Goal: Obtain resource: Download file/media

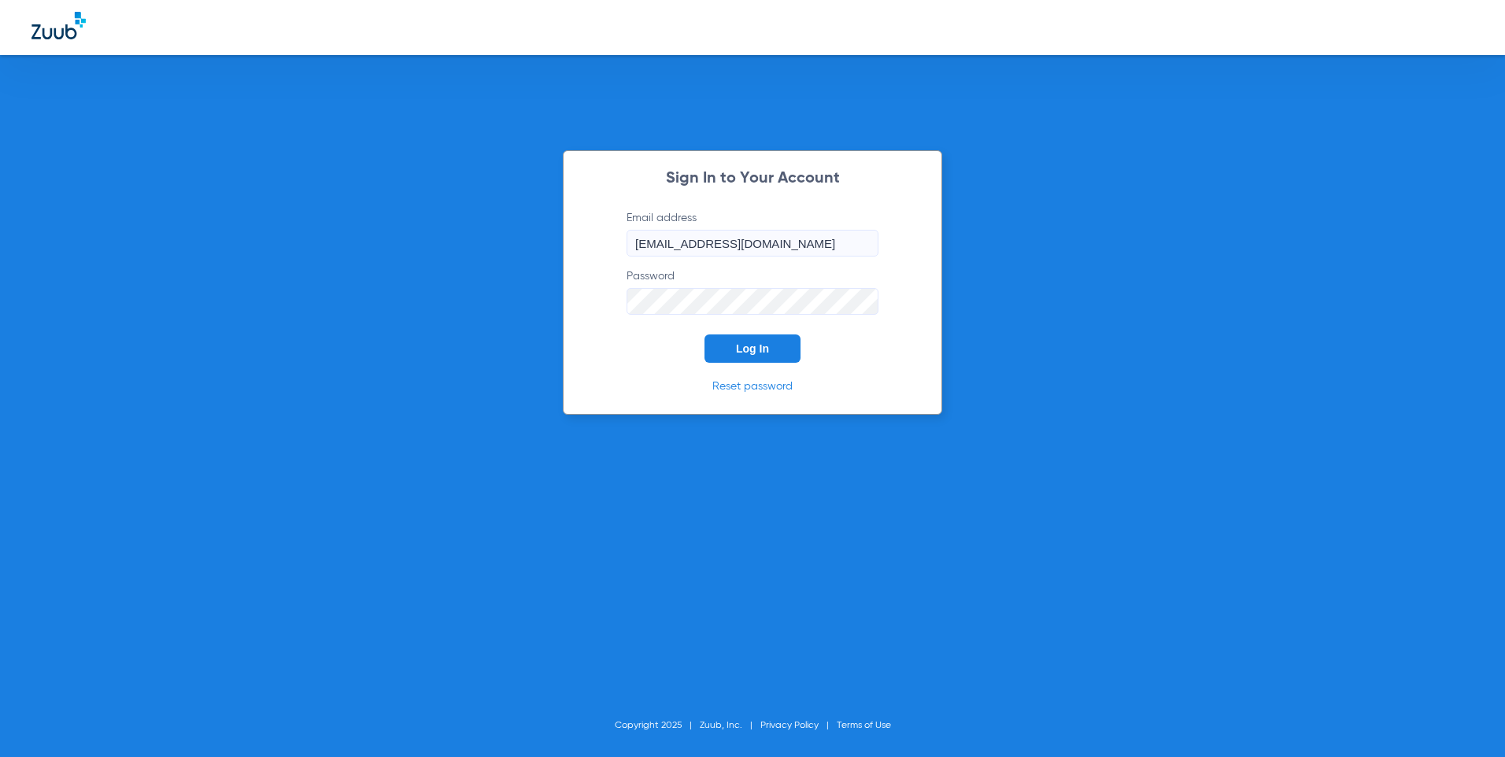
click at [748, 353] on span "Log In" at bounding box center [752, 348] width 33 height 13
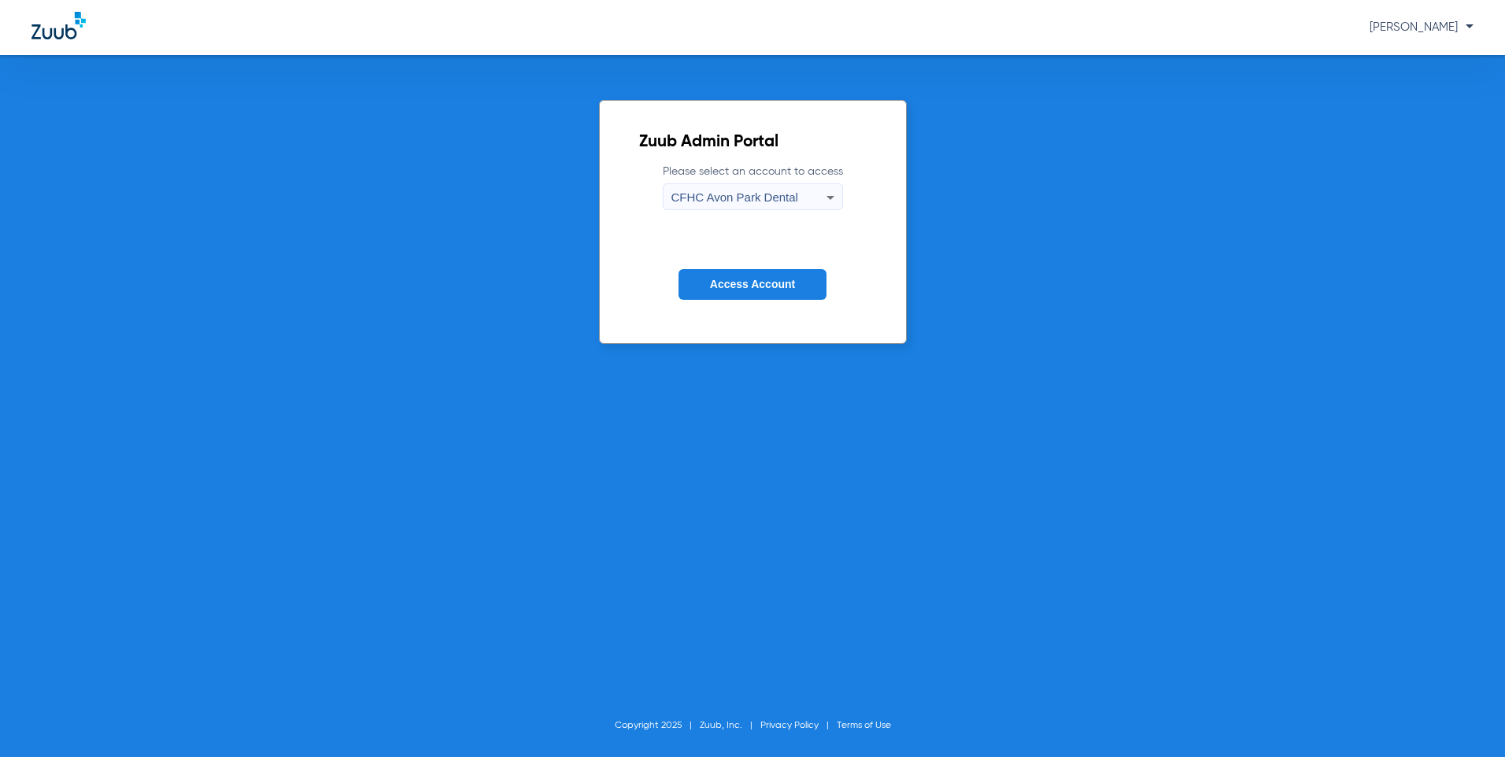
click at [815, 208] on div "CFHC Avon Park Dental" at bounding box center [748, 197] width 155 height 27
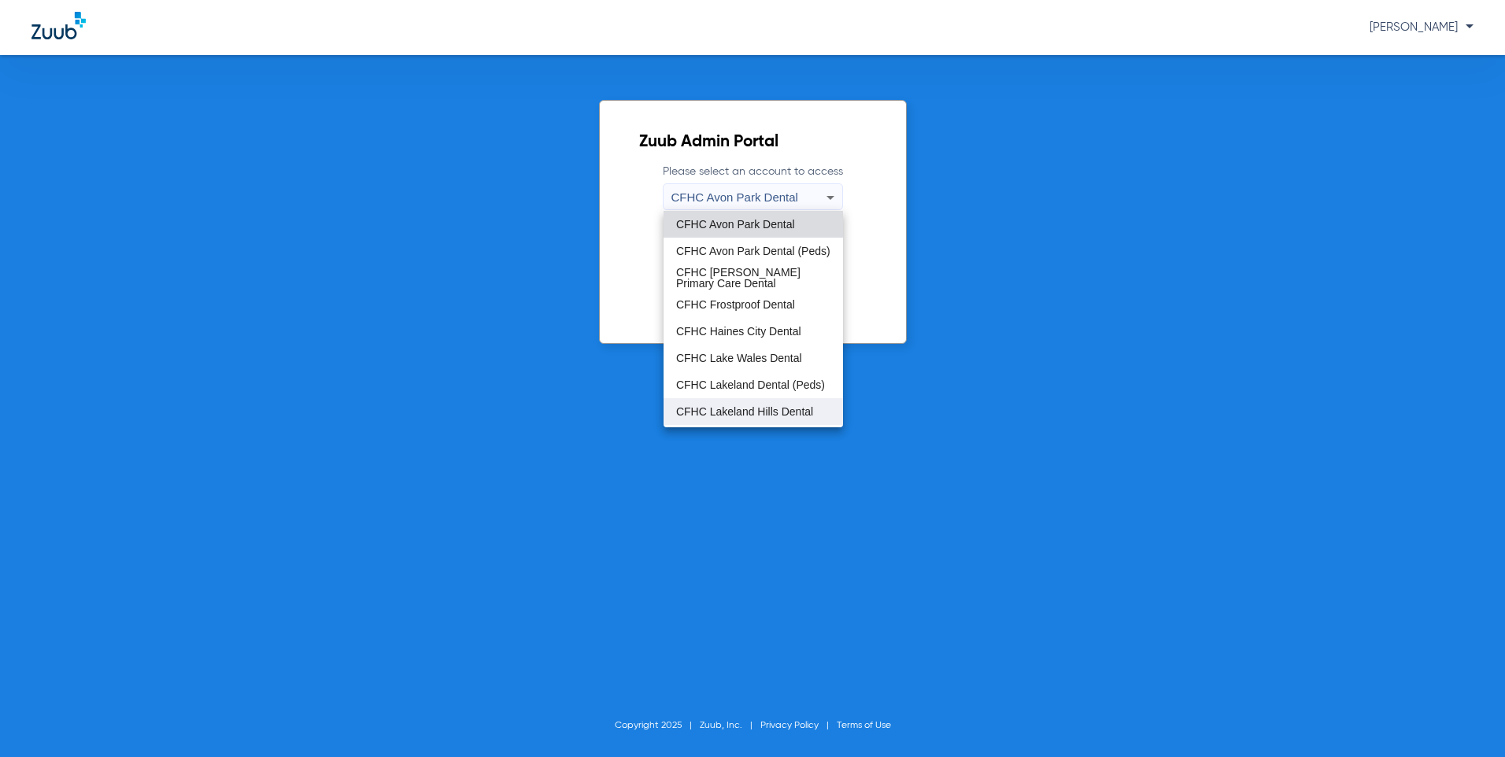
click at [737, 417] on span "CFHC Lakeland Hills Dental" at bounding box center [744, 411] width 137 height 11
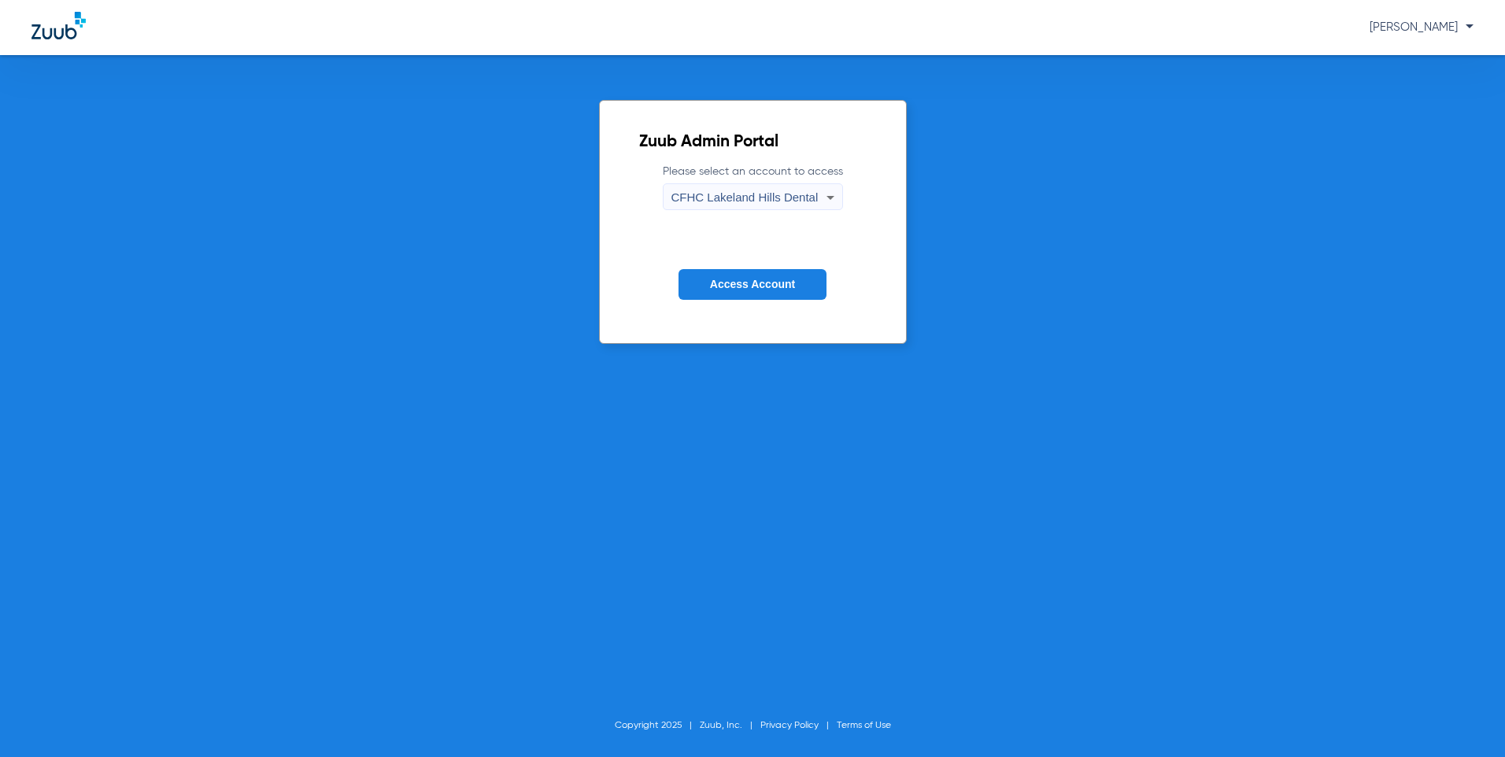
click at [726, 289] on span "Access Account" at bounding box center [752, 284] width 85 height 13
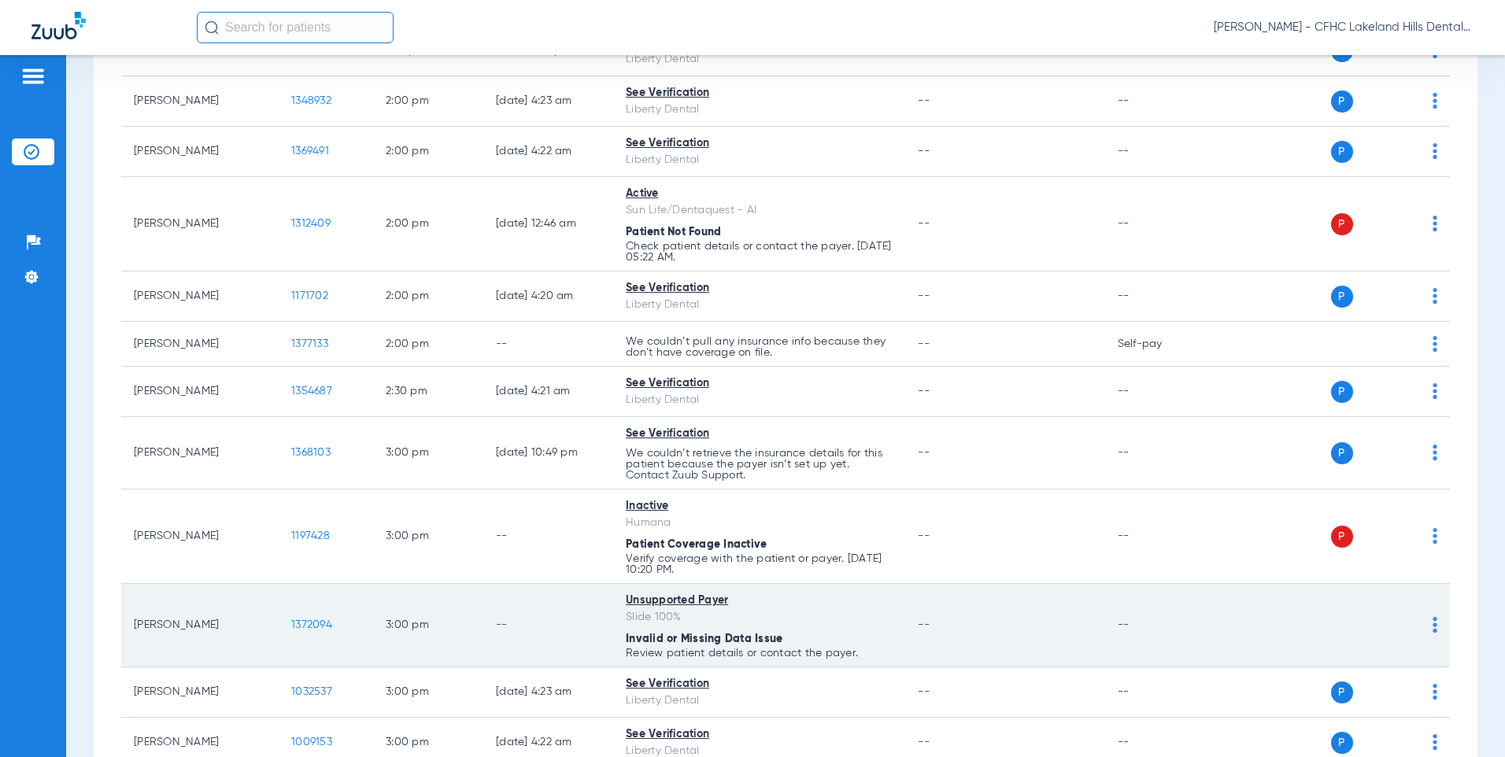
scroll to position [2046, 0]
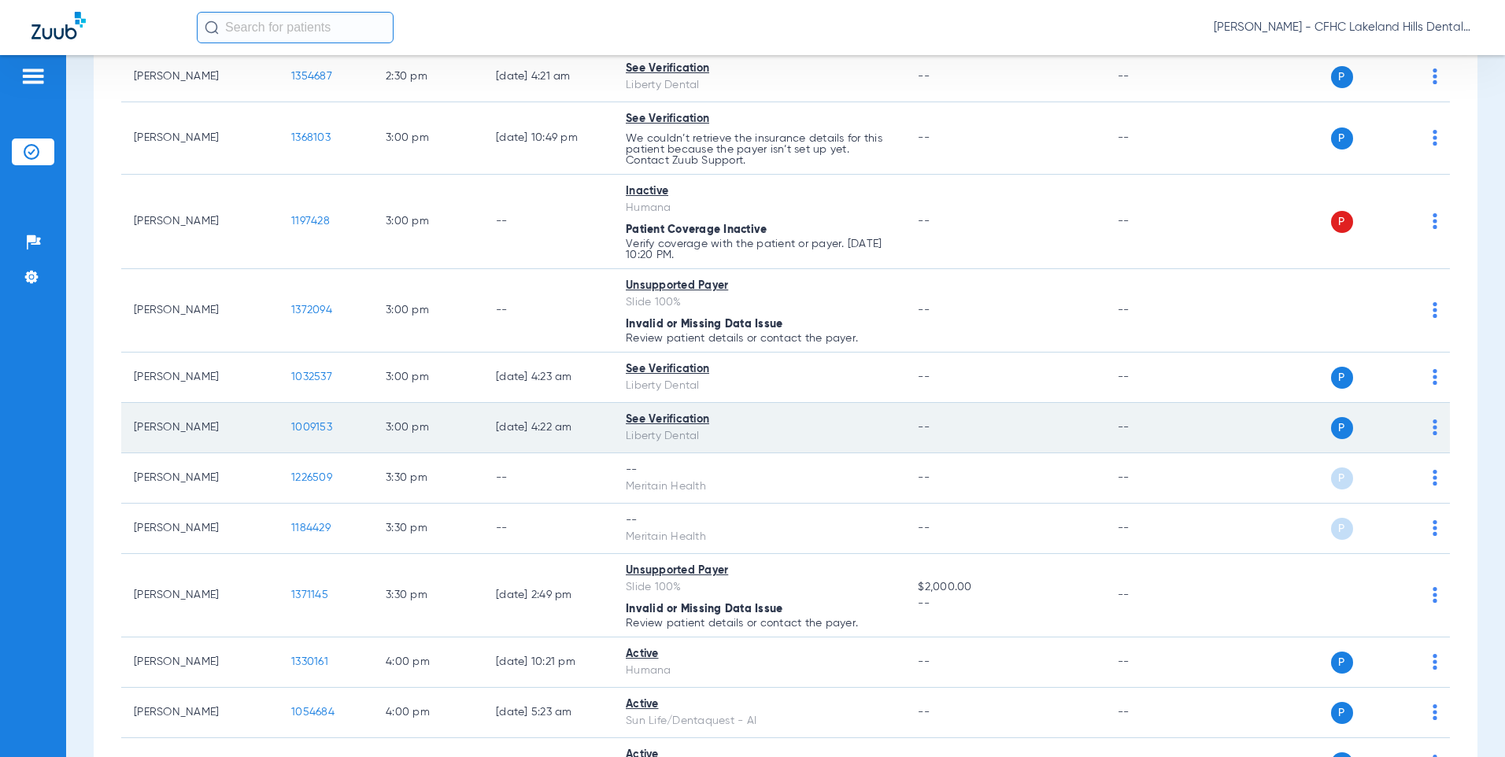
click at [310, 433] on span "1009153" at bounding box center [311, 427] width 41 height 11
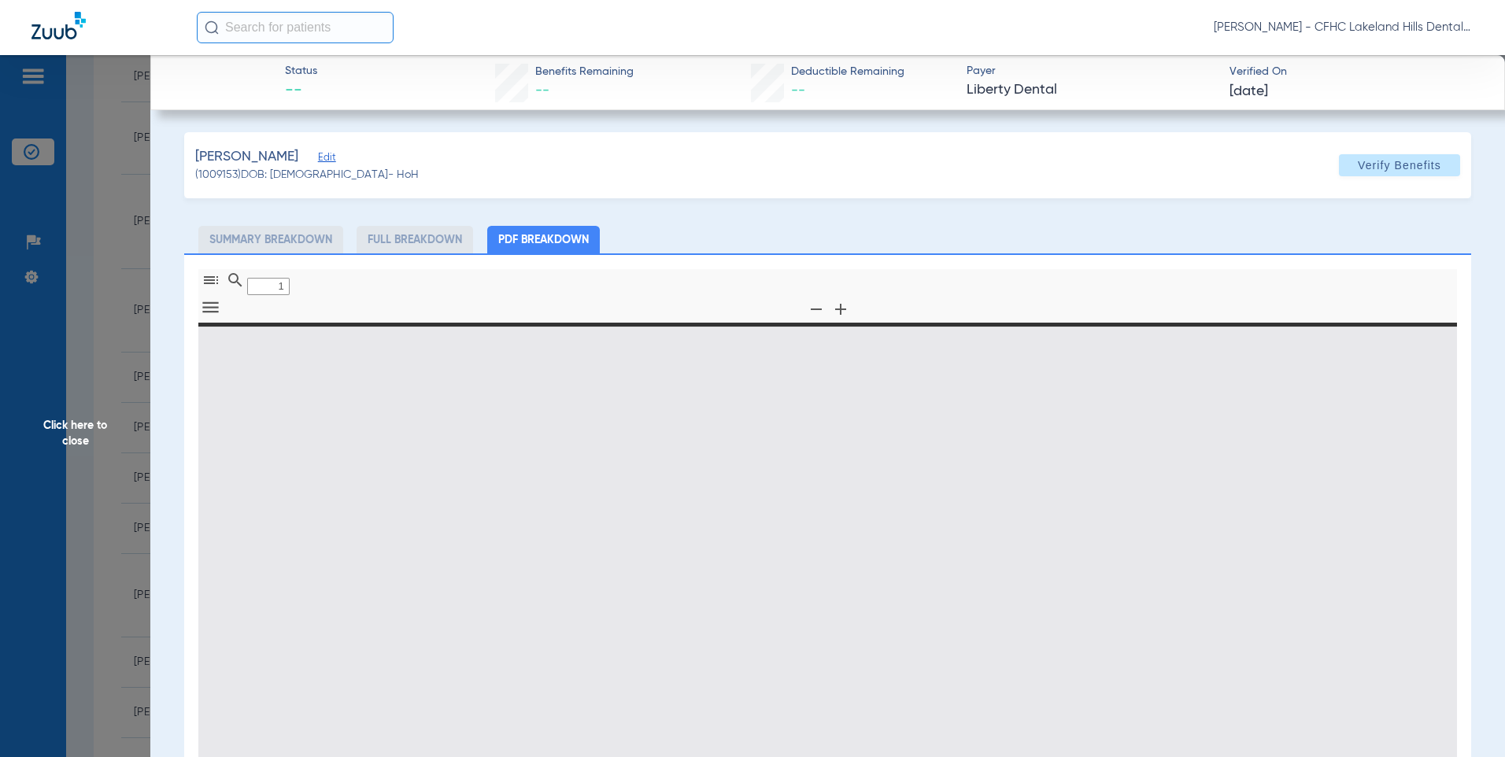
type input "0"
select select "page-width"
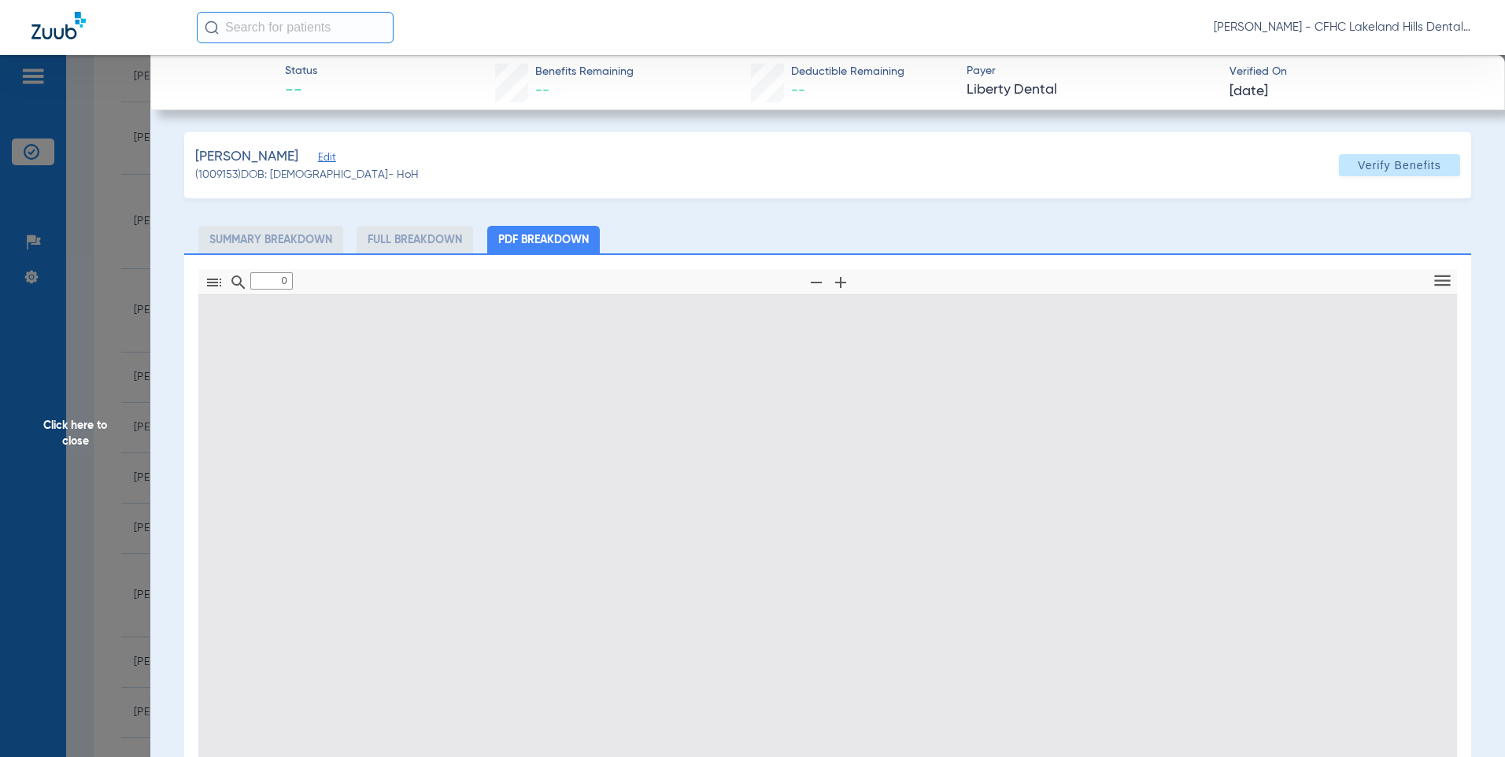
type input "1"
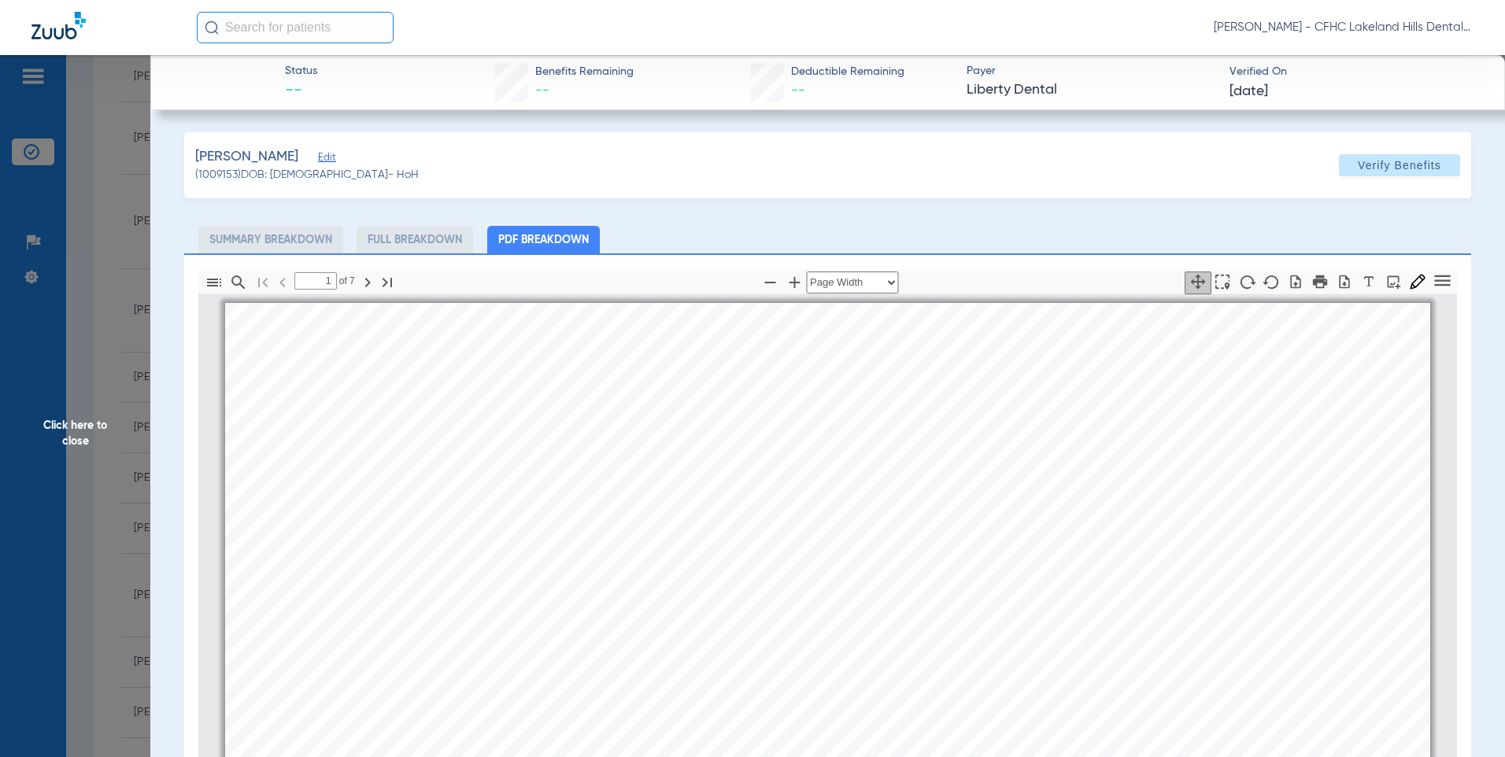
scroll to position [8, 0]
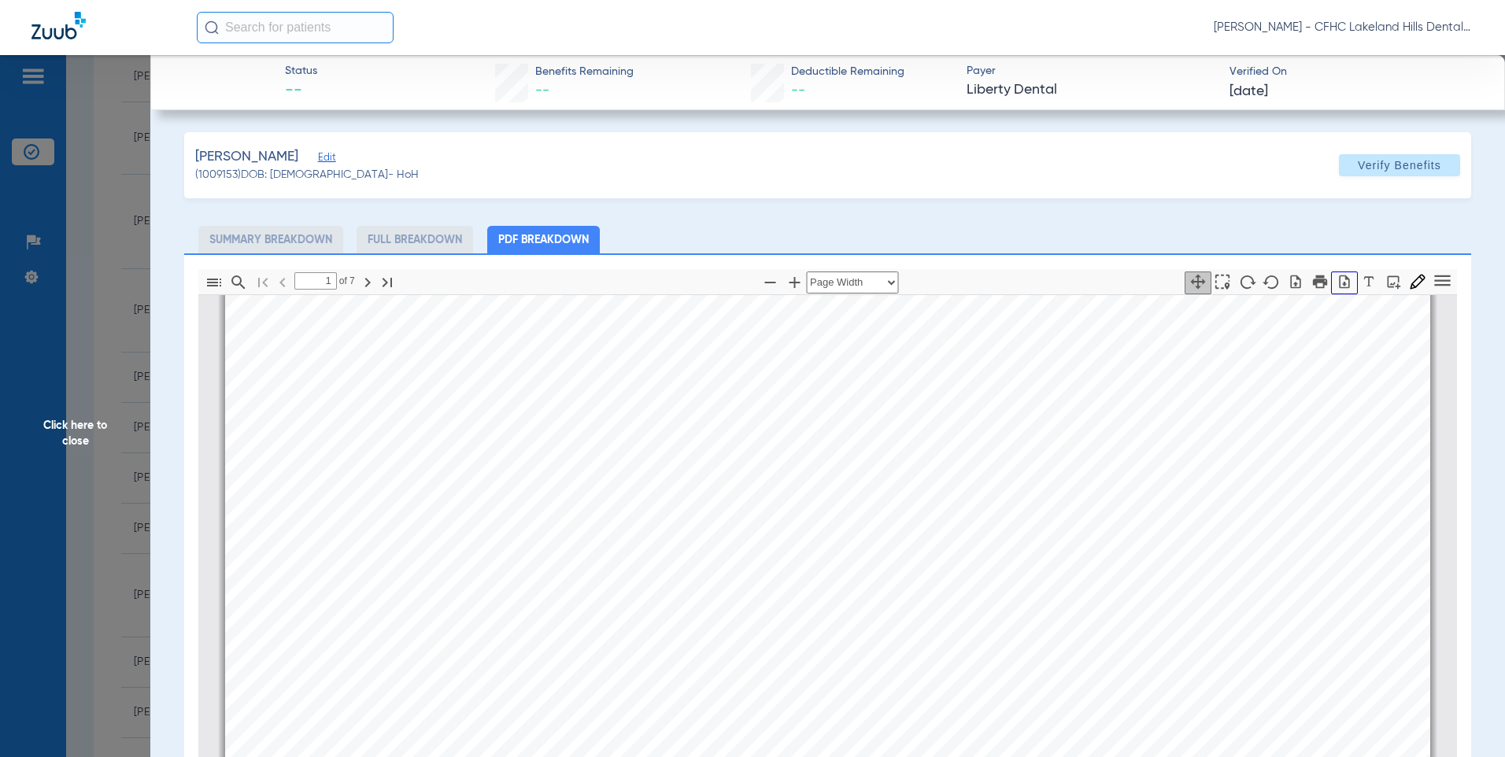
click at [1336, 289] on icon "button" at bounding box center [1344, 282] width 16 height 16
click at [73, 433] on span "Click here to close" at bounding box center [75, 433] width 150 height 757
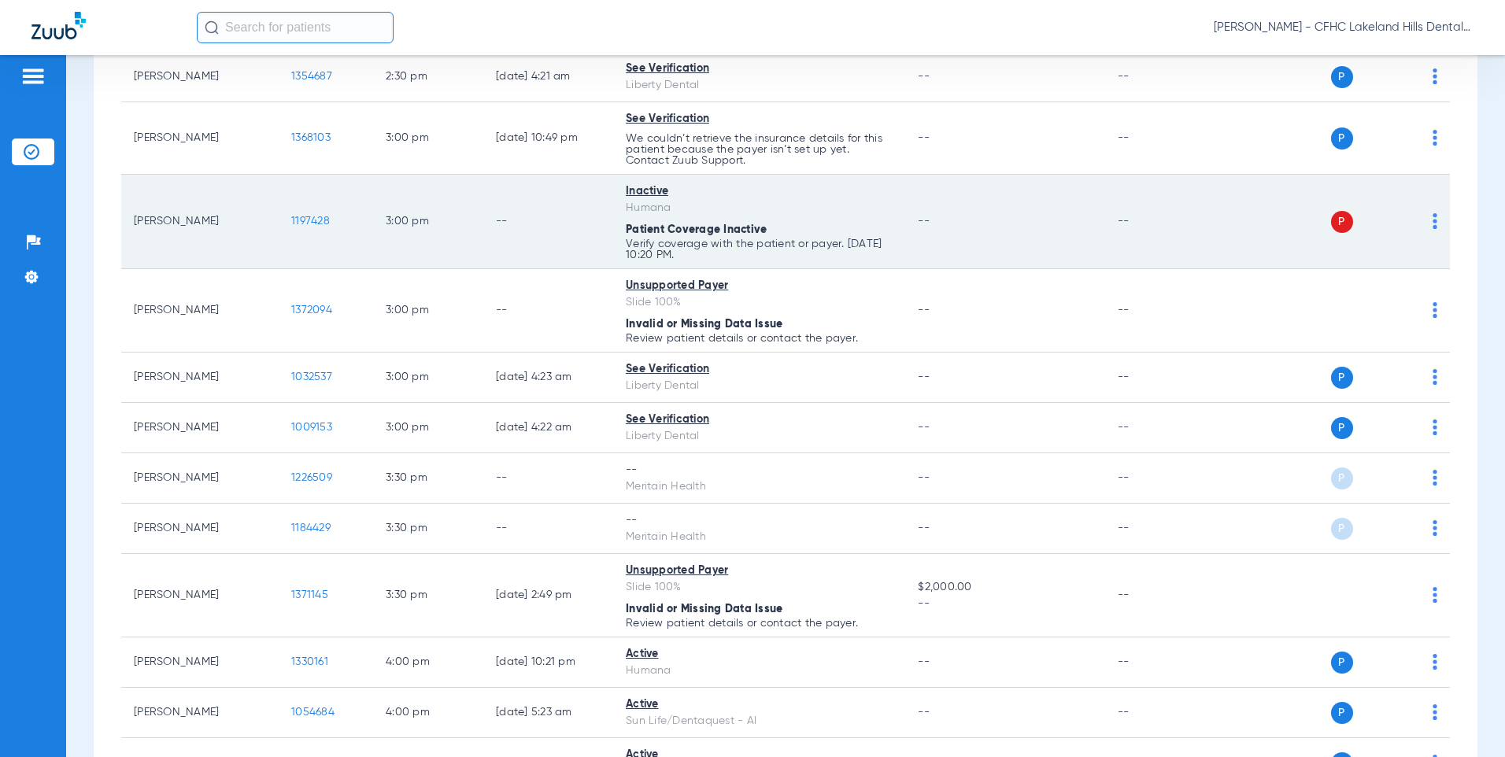
click at [301, 222] on span "1197428" at bounding box center [310, 221] width 39 height 11
